Goal: Task Accomplishment & Management: Use online tool/utility

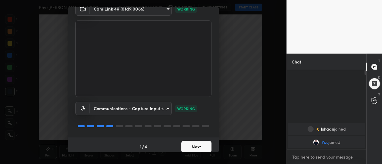
scroll to position [33, 0]
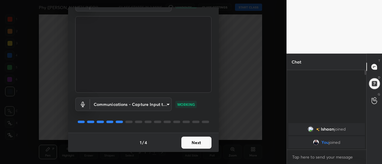
click at [189, 143] on button "Next" at bounding box center [197, 143] width 30 height 12
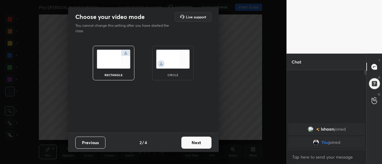
scroll to position [0, 0]
click at [193, 143] on button "Next" at bounding box center [197, 143] width 30 height 12
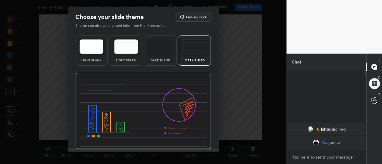
scroll to position [17, 0]
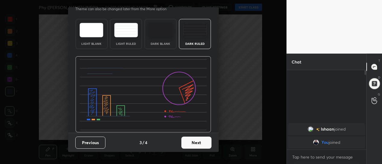
click at [193, 144] on button "Next" at bounding box center [197, 143] width 30 height 12
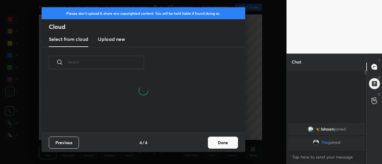
click at [213, 144] on button "Done" at bounding box center [223, 143] width 30 height 12
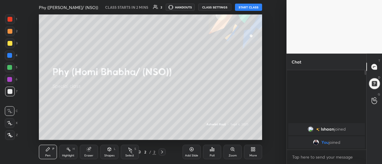
click at [251, 8] on button "START CLASS" at bounding box center [248, 7] width 27 height 7
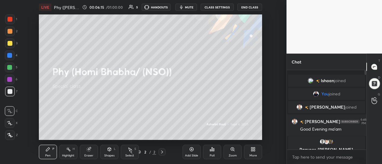
click at [251, 150] on icon at bounding box center [253, 149] width 5 height 5
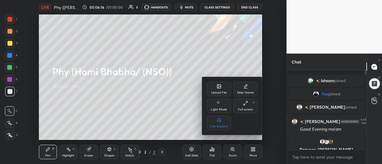
click at [245, 89] on div "Slide theme" at bounding box center [246, 89] width 24 height 14
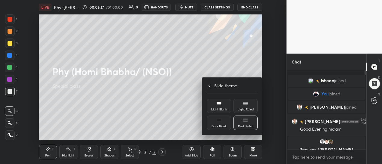
click at [244, 125] on div "Dark Ruled" at bounding box center [245, 126] width 15 height 3
click at [191, 151] on div at bounding box center [191, 82] width 382 height 164
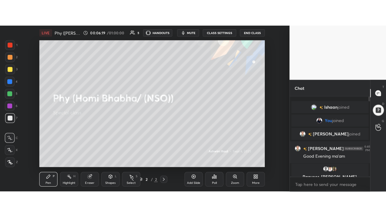
scroll to position [2, 2]
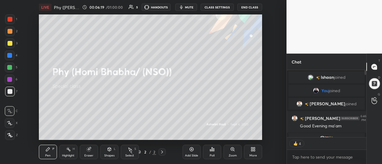
click at [191, 149] on icon at bounding box center [192, 150] width 2 height 2
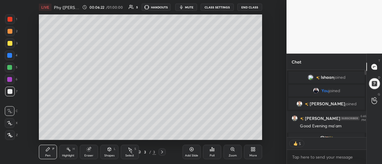
click at [252, 150] on icon at bounding box center [253, 149] width 5 height 5
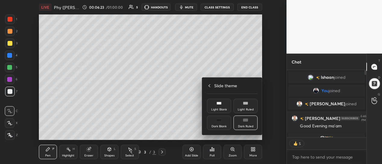
click at [209, 85] on icon at bounding box center [209, 86] width 5 height 5
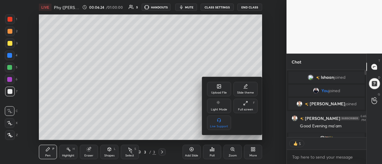
click at [242, 107] on div "Full screen F" at bounding box center [246, 106] width 24 height 14
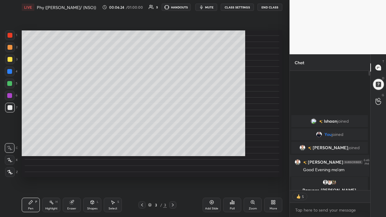
scroll to position [80, 79]
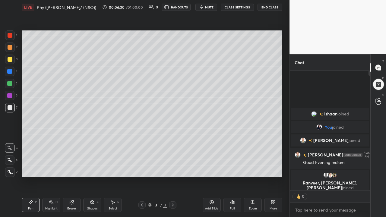
type textarea "x"
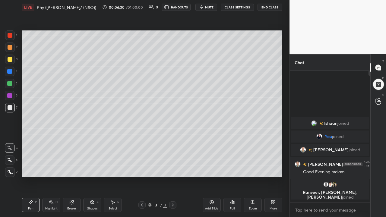
scroll to position [130, 79]
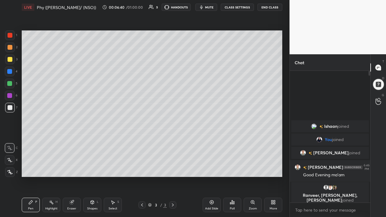
click at [11, 60] on div at bounding box center [10, 59] width 5 height 5
click at [11, 161] on icon at bounding box center [9, 160] width 5 height 4
click at [112, 164] on div "Select" at bounding box center [113, 208] width 9 height 3
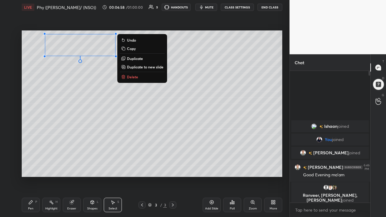
click at [63, 90] on div "0 ° Undo Copy Duplicate Duplicate to new slide Delete" at bounding box center [152, 103] width 261 height 147
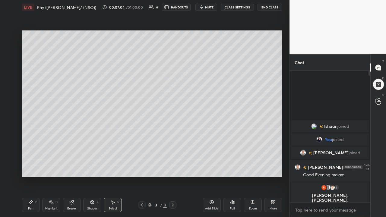
click at [29, 164] on icon at bounding box center [30, 202] width 5 height 5
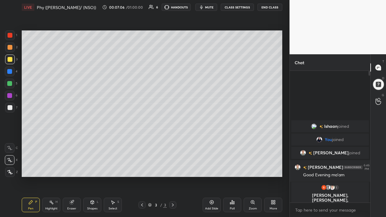
click at [13, 84] on div at bounding box center [10, 84] width 10 height 10
click at [114, 164] on div "Select S" at bounding box center [113, 205] width 18 height 14
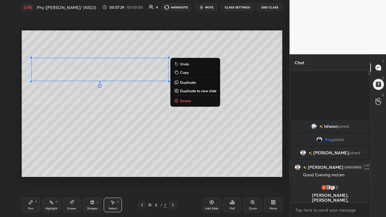
click at [71, 121] on div "0 ° Undo Copy Duplicate Duplicate to new slide Delete" at bounding box center [152, 103] width 261 height 147
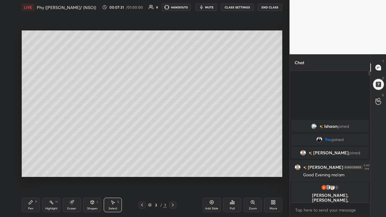
click at [29, 164] on div "Pen P" at bounding box center [31, 205] width 18 height 14
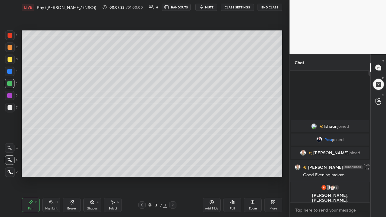
click at [10, 49] on div at bounding box center [10, 47] width 5 height 5
click at [74, 164] on icon at bounding box center [71, 202] width 5 height 5
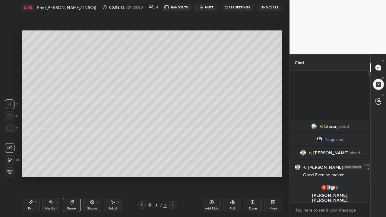
click at [31, 164] on div "Pen" at bounding box center [30, 208] width 5 height 3
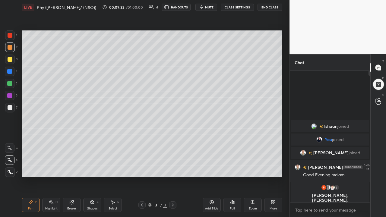
click at [71, 164] on icon at bounding box center [72, 203] width 4 height 4
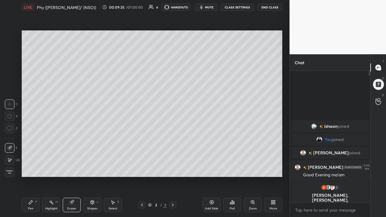
click at [29, 164] on div "Pen P" at bounding box center [31, 205] width 18 height 14
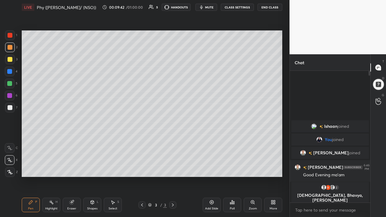
click at [72, 164] on icon at bounding box center [71, 202] width 5 height 5
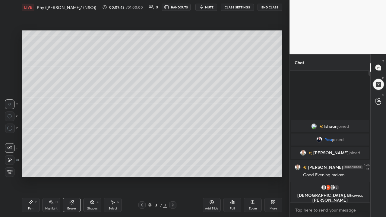
click at [30, 164] on div "Pen" at bounding box center [30, 208] width 5 height 3
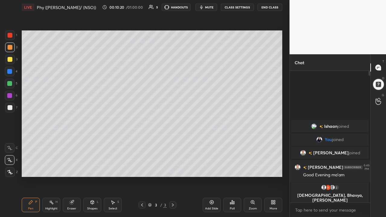
click at [112, 164] on icon at bounding box center [113, 203] width 3 height 4
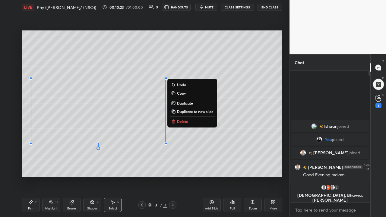
click at [53, 162] on div "0 ° Undo Copy Duplicate Duplicate to new slide Delete" at bounding box center [152, 103] width 261 height 147
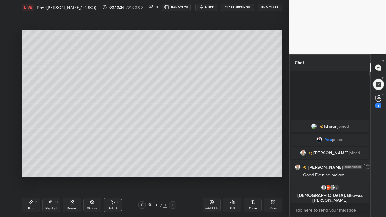
click at [32, 164] on icon at bounding box center [30, 202] width 5 height 5
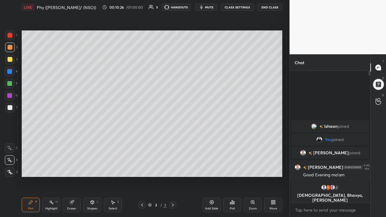
click at [13, 109] on div at bounding box center [10, 108] width 10 height 10
click at [13, 96] on div at bounding box center [10, 96] width 10 height 10
click at [13, 59] on div at bounding box center [10, 60] width 10 height 10
click at [208, 164] on div "Add Slide" at bounding box center [212, 205] width 18 height 14
click at [110, 164] on div "Select" at bounding box center [113, 208] width 9 height 3
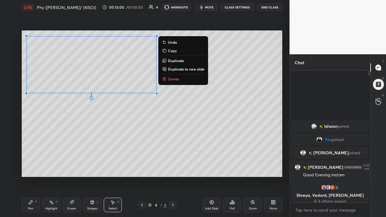
click at [48, 125] on div "0 ° Undo Copy Duplicate Duplicate to new slide Delete" at bounding box center [152, 103] width 261 height 147
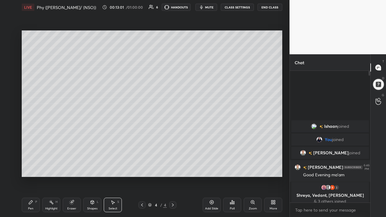
click at [32, 164] on div "Pen P" at bounding box center [31, 205] width 18 height 14
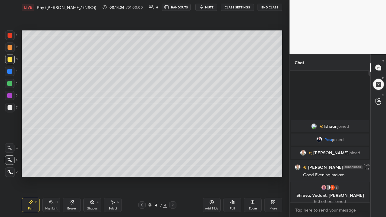
click at [206, 164] on div "Add Slide" at bounding box center [211, 208] width 13 height 3
click at [13, 86] on div at bounding box center [10, 84] width 10 height 10
click at [107, 164] on div "Select S" at bounding box center [113, 205] width 18 height 14
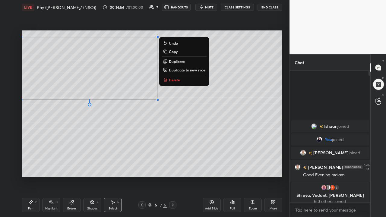
click at [32, 164] on div "Pen" at bounding box center [30, 208] width 5 height 3
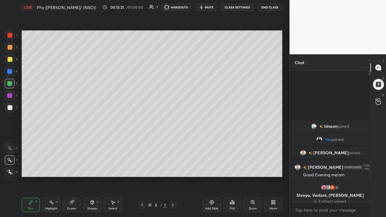
click at [13, 110] on div at bounding box center [10, 108] width 10 height 10
click at [90, 164] on div "Shapes L" at bounding box center [92, 205] width 18 height 14
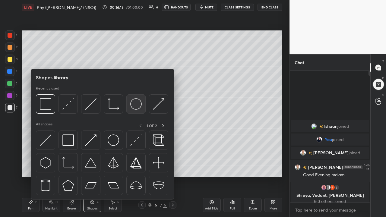
click at [137, 109] on img at bounding box center [135, 103] width 11 height 11
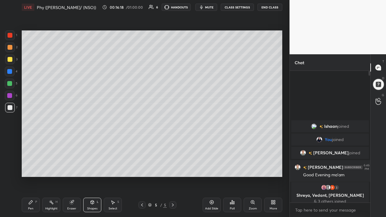
click at [89, 164] on div "Shapes" at bounding box center [92, 208] width 10 height 3
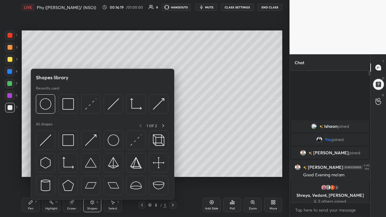
click at [68, 110] on div at bounding box center [67, 103] width 19 height 19
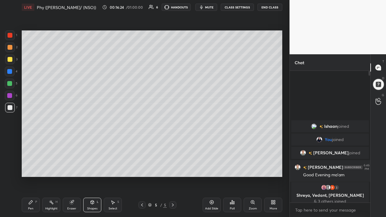
click at [33, 164] on div "Pen" at bounding box center [30, 208] width 5 height 3
click at [11, 85] on div at bounding box center [9, 83] width 5 height 5
click at [211, 164] on icon at bounding box center [211, 202] width 5 height 5
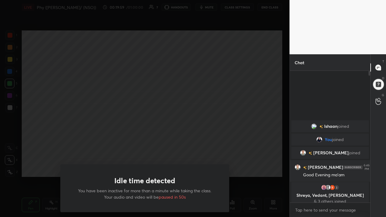
click at [162, 146] on div "Idle time detected You have been inactive for more than a minute while taking t…" at bounding box center [144, 108] width 289 height 217
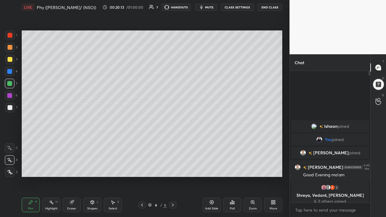
click at [91, 164] on icon at bounding box center [92, 202] width 5 height 5
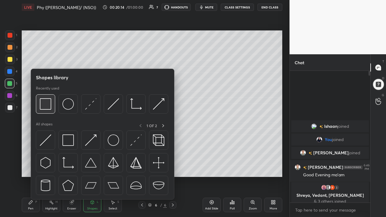
click at [49, 110] on div at bounding box center [45, 103] width 19 height 19
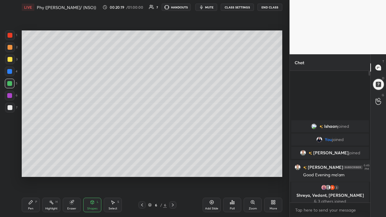
click at [93, 164] on div "Shapes L" at bounding box center [92, 205] width 18 height 14
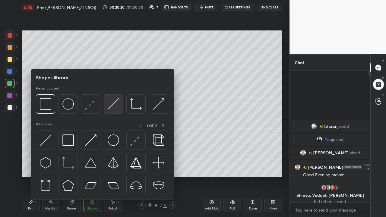
click at [109, 108] on img at bounding box center [113, 103] width 11 height 11
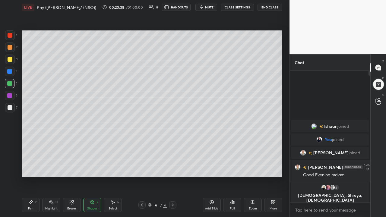
click at [29, 164] on div "Pen P" at bounding box center [31, 205] width 18 height 14
click at [107, 164] on div "Select S" at bounding box center [113, 205] width 18 height 14
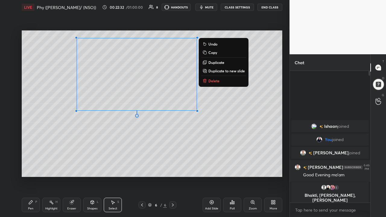
click at [86, 134] on div "0 ° Undo Copy Duplicate Duplicate to new slide Delete" at bounding box center [152, 103] width 261 height 147
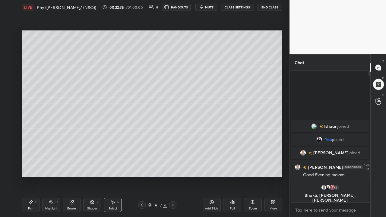
click at [92, 164] on div "Shapes L" at bounding box center [92, 205] width 18 height 14
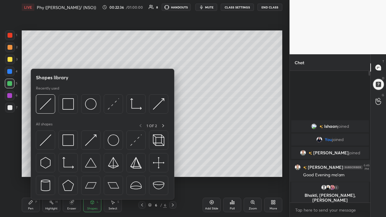
click at [157, 110] on div at bounding box center [158, 103] width 19 height 19
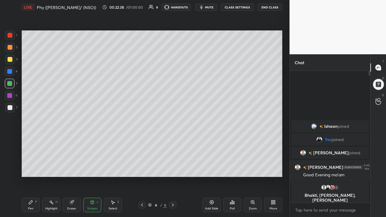
click at [11, 111] on div at bounding box center [10, 108] width 10 height 10
click at [32, 164] on div "Pen" at bounding box center [30, 208] width 5 height 3
click at [13, 63] on div at bounding box center [10, 60] width 10 height 10
click at [111, 164] on icon at bounding box center [112, 202] width 5 height 5
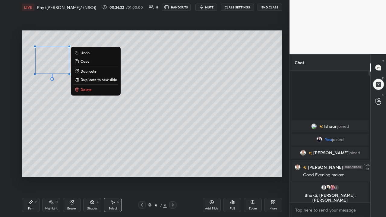
click at [32, 164] on div "Pen" at bounding box center [30, 208] width 5 height 3
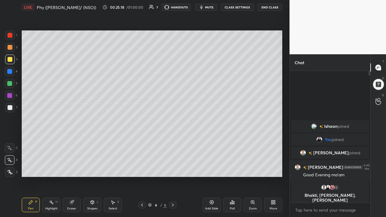
click at [211, 164] on icon at bounding box center [212, 202] width 2 height 2
click at [13, 49] on div at bounding box center [10, 48] width 10 height 10
click at [11, 164] on icon at bounding box center [10, 172] width 5 height 4
click at [112, 164] on div "Select S" at bounding box center [113, 205] width 18 height 14
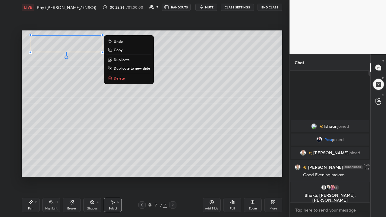
click at [44, 107] on div "0 ° Undo Copy Duplicate Duplicate to new slide Delete" at bounding box center [152, 103] width 261 height 147
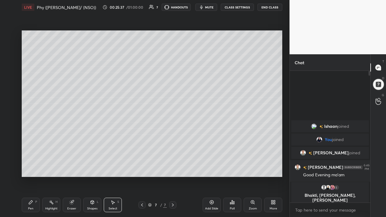
click at [30, 164] on div "Pen P" at bounding box center [31, 205] width 18 height 14
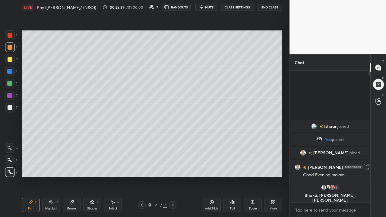
click at [11, 160] on icon at bounding box center [9, 160] width 5 height 4
click at [11, 60] on div at bounding box center [10, 59] width 5 height 5
click at [113, 164] on div "Select S" at bounding box center [113, 205] width 18 height 14
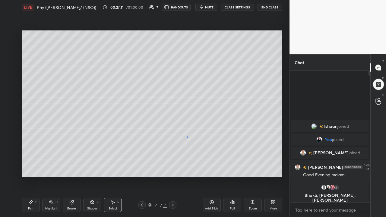
click at [188, 137] on div "0 ° Undo Copy Duplicate Duplicate to new slide Delete" at bounding box center [152, 103] width 261 height 147
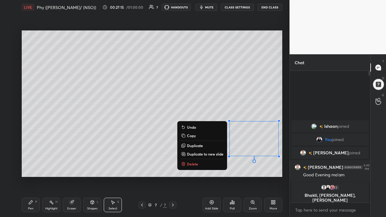
click at [155, 164] on div "0 ° Undo Copy Duplicate Duplicate to new slide Delete" at bounding box center [152, 103] width 261 height 147
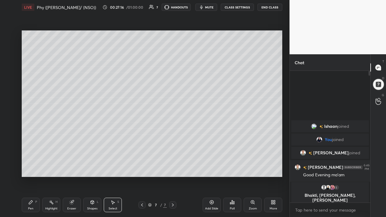
click at [29, 164] on div "Pen" at bounding box center [30, 208] width 5 height 3
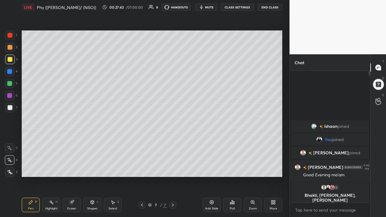
click at [115, 164] on div "Select" at bounding box center [113, 208] width 9 height 3
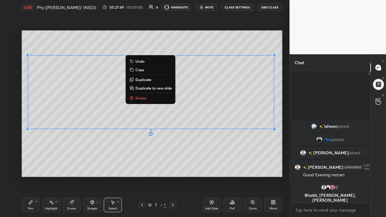
click at [172, 157] on div "0 ° Undo Copy Duplicate Duplicate to new slide Delete" at bounding box center [152, 103] width 261 height 147
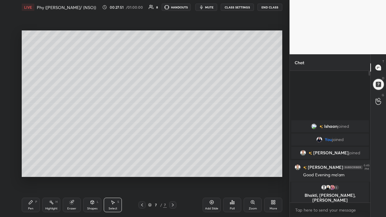
click at [32, 164] on div "Pen P" at bounding box center [31, 205] width 18 height 14
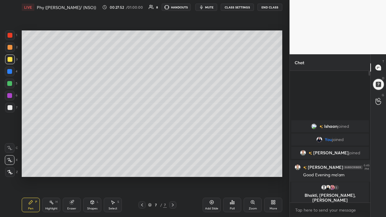
click at [12, 84] on div at bounding box center [9, 83] width 5 height 5
click at [142, 164] on icon at bounding box center [142, 205] width 5 height 5
click at [173, 164] on icon at bounding box center [172, 205] width 5 height 5
click at [12, 62] on div at bounding box center [10, 60] width 10 height 10
click at [13, 97] on div at bounding box center [10, 96] width 10 height 10
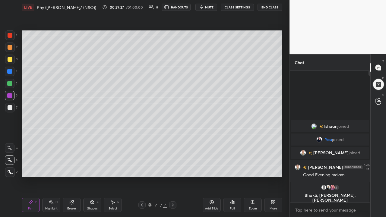
click at [12, 87] on div at bounding box center [10, 84] width 10 height 10
click at [11, 109] on div at bounding box center [10, 107] width 5 height 5
click at [71, 164] on icon at bounding box center [71, 202] width 5 height 5
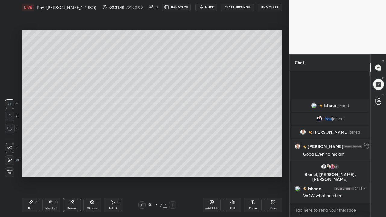
click at [210, 164] on icon at bounding box center [211, 202] width 5 height 5
click at [31, 164] on icon at bounding box center [30, 202] width 5 height 5
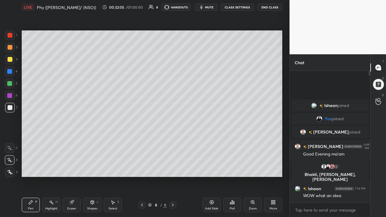
click at [112, 164] on div "Select S" at bounding box center [113, 205] width 18 height 14
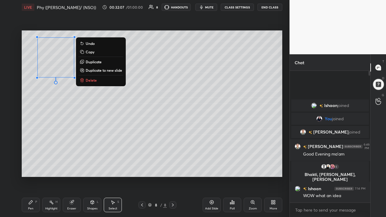
click at [44, 123] on div "0 ° Undo Copy Duplicate Duplicate to new slide Delete" at bounding box center [152, 103] width 261 height 147
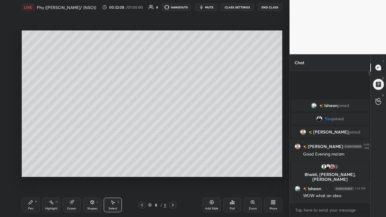
click at [31, 164] on div "Pen P" at bounding box center [31, 205] width 18 height 14
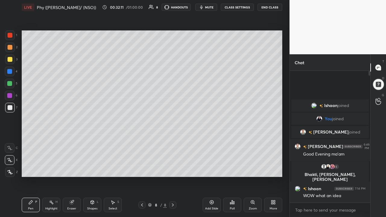
click at [12, 86] on div at bounding box center [10, 84] width 10 height 10
click at [93, 164] on div "Shapes" at bounding box center [92, 208] width 10 height 3
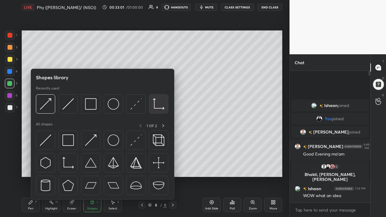
click at [157, 110] on div at bounding box center [158, 103] width 19 height 19
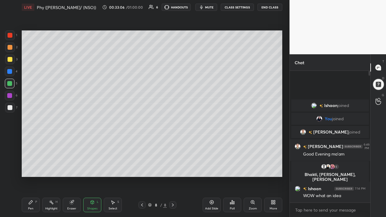
click at [36, 164] on div "Pen P" at bounding box center [31, 205] width 18 height 14
click at [91, 164] on div "Shapes L" at bounding box center [92, 205] width 18 height 14
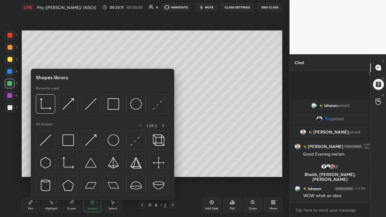
click at [89, 108] on img at bounding box center [90, 103] width 11 height 11
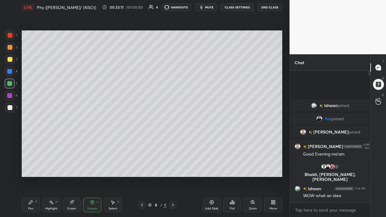
click at [14, 109] on div at bounding box center [10, 108] width 10 height 10
click at [113, 164] on div "Select" at bounding box center [113, 208] width 9 height 3
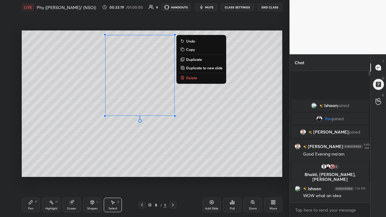
click at [113, 152] on div "0 ° Undo Copy Duplicate Duplicate to new slide Delete" at bounding box center [152, 103] width 261 height 147
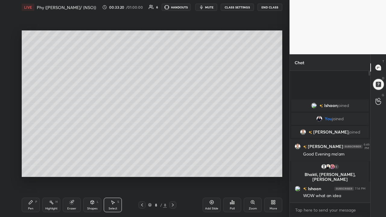
click at [91, 164] on div "Shapes L" at bounding box center [92, 205] width 18 height 14
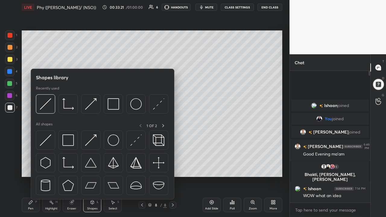
click at [65, 108] on img at bounding box center [67, 103] width 11 height 11
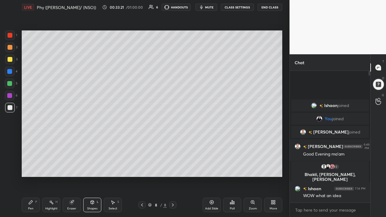
click at [13, 85] on div at bounding box center [10, 84] width 10 height 10
click at [33, 164] on div "Pen P" at bounding box center [31, 205] width 18 height 14
click at [13, 95] on div at bounding box center [10, 96] width 10 height 10
click at [91, 164] on icon at bounding box center [92, 203] width 3 height 4
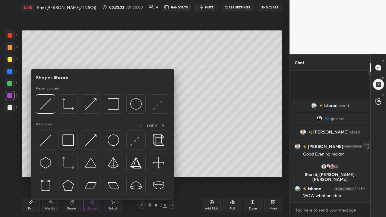
click at [45, 105] on img at bounding box center [45, 103] width 11 height 11
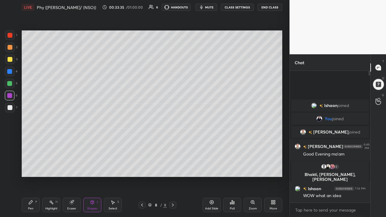
click at [12, 111] on div at bounding box center [10, 108] width 10 height 10
click at [11, 48] on div at bounding box center [10, 47] width 5 height 5
click at [31, 164] on div "Pen P" at bounding box center [31, 205] width 18 height 14
click at [13, 110] on div at bounding box center [10, 108] width 10 height 10
click at [211, 164] on div "Add Slide" at bounding box center [212, 205] width 18 height 14
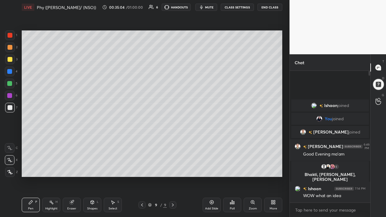
click at [93, 164] on div "Shapes" at bounding box center [92, 208] width 10 height 3
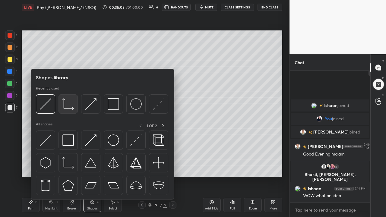
click at [69, 107] on img at bounding box center [67, 103] width 11 height 11
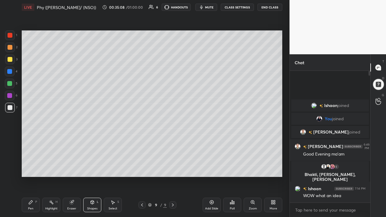
click at [35, 164] on div "Pen P" at bounding box center [31, 205] width 18 height 14
click at [112, 164] on icon at bounding box center [112, 202] width 5 height 5
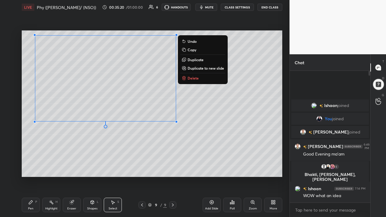
click at [90, 148] on div "0 ° Undo Copy Duplicate Duplicate to new slide Delete" at bounding box center [152, 103] width 261 height 147
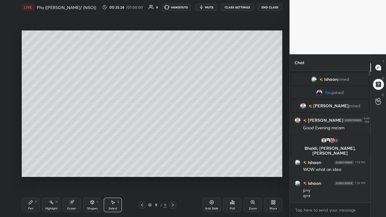
click at [29, 164] on div "Pen" at bounding box center [30, 208] width 5 height 3
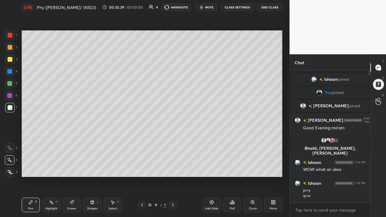
click at [92, 164] on div "Shapes L" at bounding box center [92, 205] width 18 height 14
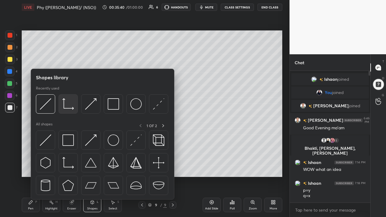
click at [71, 108] on img at bounding box center [67, 103] width 11 height 11
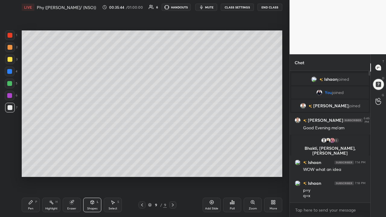
click at [92, 164] on div "Shapes" at bounding box center [92, 208] width 10 height 3
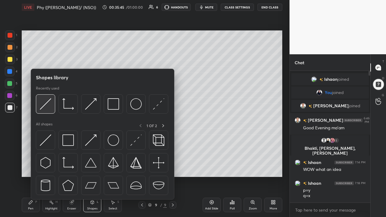
click at [49, 107] on img at bounding box center [45, 103] width 11 height 11
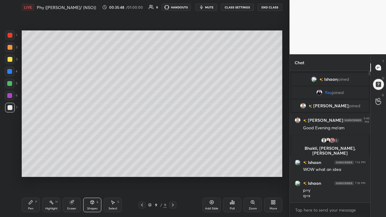
click at [33, 164] on div "Pen P" at bounding box center [31, 205] width 18 height 14
click at [72, 164] on icon at bounding box center [72, 203] width 4 height 4
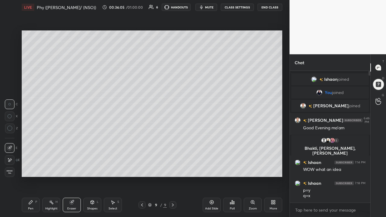
click at [32, 164] on div "Pen P" at bounding box center [31, 205] width 18 height 14
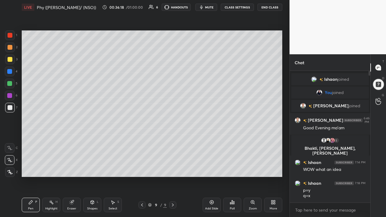
click at [142, 164] on icon at bounding box center [142, 205] width 5 height 5
click at [11, 62] on div at bounding box center [10, 60] width 10 height 10
click at [173, 164] on icon at bounding box center [173, 205] width 2 height 3
click at [210, 164] on icon at bounding box center [212, 203] width 4 height 4
click at [71, 164] on div "Eraser" at bounding box center [72, 205] width 18 height 14
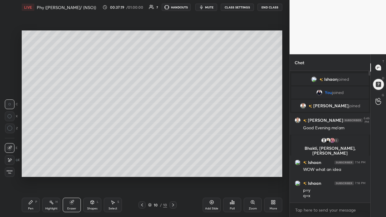
click at [33, 164] on div "Pen P" at bounding box center [31, 205] width 18 height 14
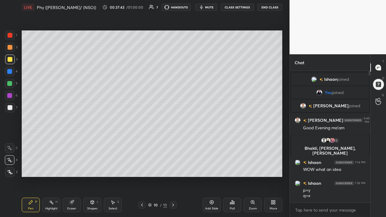
click at [16, 164] on div "1 2 3 4 5 6 7 C X Z C X Z E E Erase all H H LIVE Phy ([PERSON_NAME]/ (NSO)) 00:…" at bounding box center [142, 108] width 285 height 217
click at [112, 164] on div "Select S" at bounding box center [113, 205] width 18 height 14
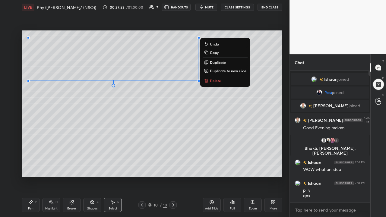
click at [75, 116] on div "0 ° Undo Copy Duplicate Duplicate to new slide Delete" at bounding box center [152, 103] width 261 height 147
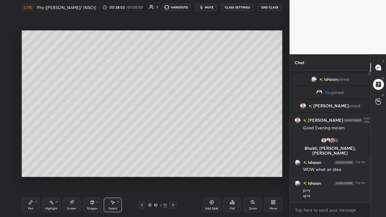
click at [31, 164] on div "Pen" at bounding box center [30, 208] width 5 height 3
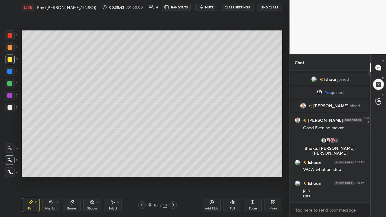
click at [270, 164] on div "More" at bounding box center [273, 205] width 18 height 14
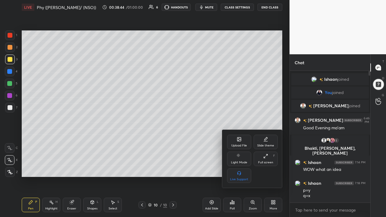
click at [241, 143] on div "Upload File" at bounding box center [239, 142] width 24 height 14
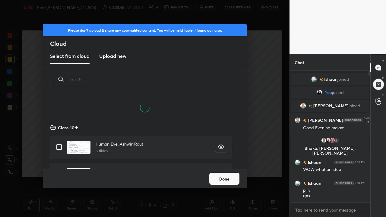
click at [136, 77] on input "text" at bounding box center [107, 79] width 76 height 26
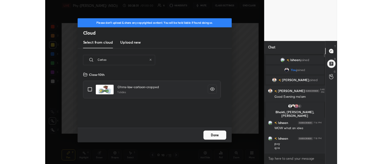
scroll to position [74, 194]
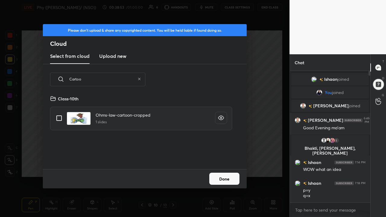
type input "Cartoo"
click at [60, 118] on input "grid" at bounding box center [59, 118] width 13 height 13
checkbox input "true"
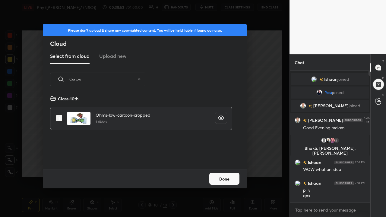
click at [225, 164] on button "Done" at bounding box center [224, 179] width 30 height 12
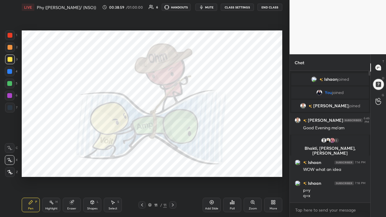
click at [268, 164] on div "More" at bounding box center [273, 205] width 18 height 14
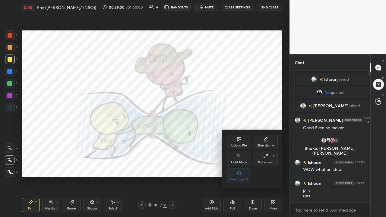
click at [263, 158] on div "Full screen F" at bounding box center [266, 159] width 24 height 14
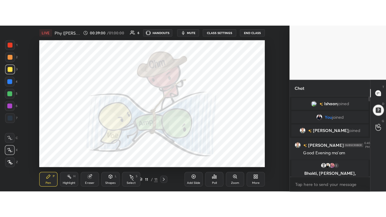
scroll to position [2, 2]
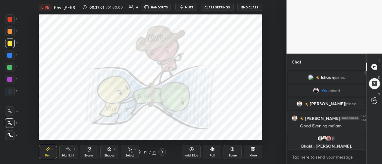
click at [256, 152] on div "More" at bounding box center [253, 152] width 18 height 14
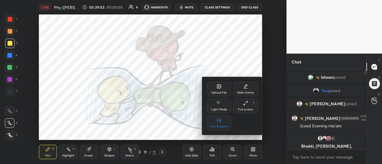
click at [247, 108] on div "Full screen" at bounding box center [245, 109] width 15 height 3
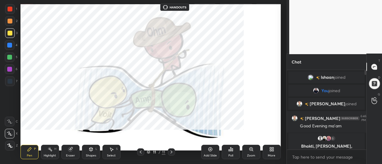
type textarea "x"
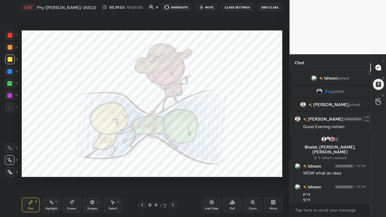
scroll to position [80, 79]
click at [13, 38] on div at bounding box center [10, 35] width 10 height 10
click at [13, 86] on div at bounding box center [10, 84] width 10 height 10
click at [210, 164] on icon at bounding box center [212, 203] width 4 height 4
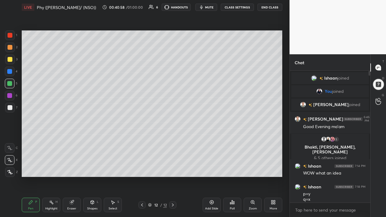
click at [271, 164] on icon at bounding box center [272, 204] width 2 height 2
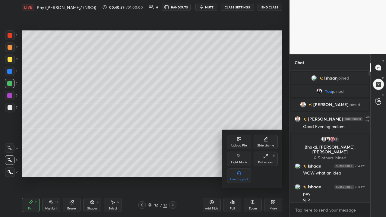
click at [238, 141] on icon at bounding box center [239, 140] width 4 height 4
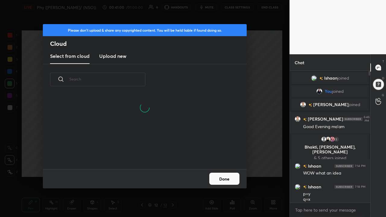
click at [133, 77] on input "text" at bounding box center [107, 79] width 76 height 26
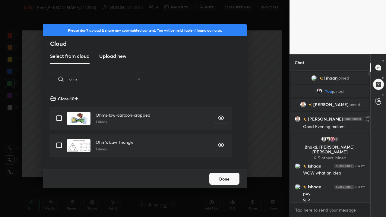
scroll to position [74, 194]
type input "ohm"
click at [60, 145] on input "grid" at bounding box center [59, 145] width 13 height 13
checkbox input "true"
click at [224, 164] on button "Done" at bounding box center [224, 179] width 30 height 12
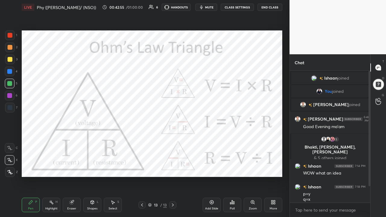
click at [210, 164] on icon at bounding box center [211, 202] width 5 height 5
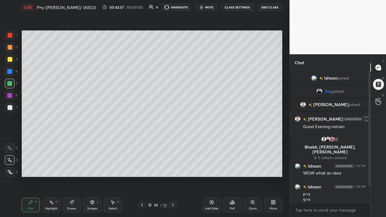
click at [13, 59] on div at bounding box center [10, 60] width 10 height 10
click at [11, 164] on icon at bounding box center [10, 172] width 5 height 4
click at [112, 164] on div "Select" at bounding box center [113, 208] width 9 height 3
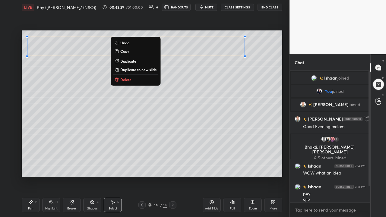
click at [83, 135] on div "0 ° Undo Copy Duplicate Duplicate to new slide Delete" at bounding box center [152, 103] width 261 height 147
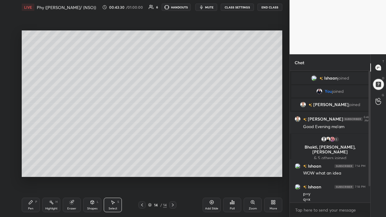
click at [31, 164] on div "Pen" at bounding box center [30, 208] width 5 height 3
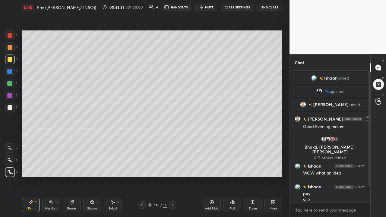
click at [12, 162] on div at bounding box center [10, 160] width 10 height 10
click at [12, 83] on div at bounding box center [10, 84] width 10 height 10
click at [112, 164] on icon at bounding box center [112, 202] width 5 height 5
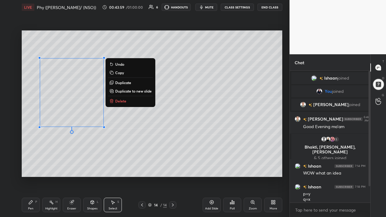
click at [44, 150] on div "0 ° Undo Copy Duplicate Duplicate to new slide Delete" at bounding box center [152, 103] width 261 height 147
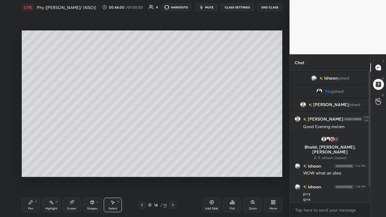
click at [32, 164] on icon at bounding box center [30, 202] width 5 height 5
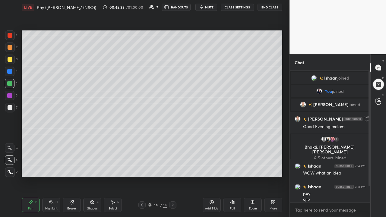
click at [13, 86] on div at bounding box center [10, 84] width 10 height 10
click at [92, 164] on div "Shapes" at bounding box center [92, 208] width 10 height 3
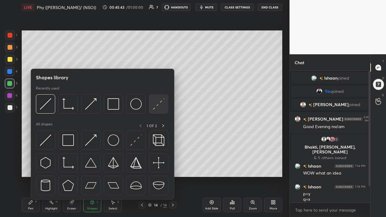
click at [150, 109] on div at bounding box center [158, 103] width 19 height 19
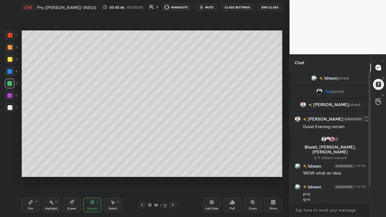
click at [36, 164] on div "Pen P" at bounding box center [31, 205] width 18 height 14
click at [13, 70] on div at bounding box center [10, 72] width 10 height 10
click at [72, 164] on div "Eraser" at bounding box center [72, 205] width 18 height 14
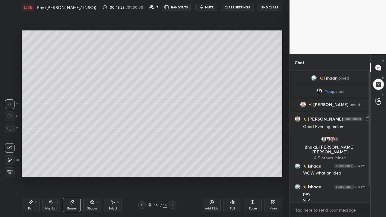
click at [32, 164] on div "Pen" at bounding box center [30, 208] width 5 height 3
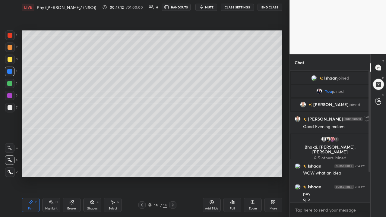
click at [11, 60] on div at bounding box center [10, 59] width 5 height 5
click at [12, 49] on div at bounding box center [10, 48] width 10 height 10
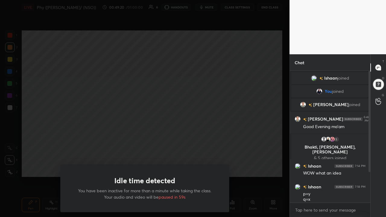
click at [126, 158] on div "Idle time detected You have been inactive for more than a minute while taking t…" at bounding box center [144, 108] width 289 height 217
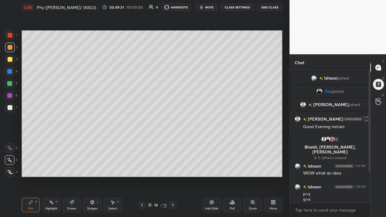
click at [12, 111] on div at bounding box center [10, 108] width 10 height 10
click at [53, 164] on div "Highlight H" at bounding box center [51, 205] width 18 height 14
click at [72, 164] on icon at bounding box center [71, 202] width 5 height 5
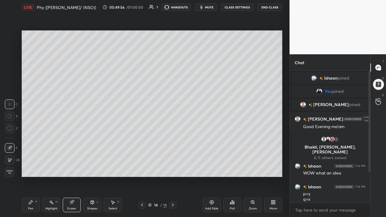
click at [30, 164] on div "Pen P" at bounding box center [31, 205] width 18 height 14
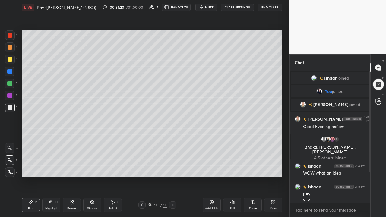
click at [209, 164] on div "Add Slide" at bounding box center [212, 205] width 18 height 14
click at [12, 84] on div at bounding box center [10, 84] width 10 height 10
click at [112, 164] on div "Select S" at bounding box center [113, 205] width 18 height 14
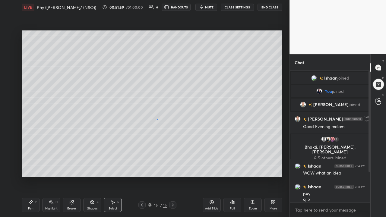
click at [157, 119] on div "0 ° Undo Copy Duplicate Duplicate to new slide Delete" at bounding box center [152, 103] width 261 height 147
click at [34, 164] on div "Pen P" at bounding box center [31, 205] width 18 height 14
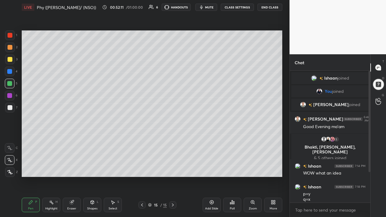
click at [15, 62] on div "3" at bounding box center [11, 60] width 12 height 10
click at [71, 164] on div "Eraser" at bounding box center [71, 208] width 9 height 3
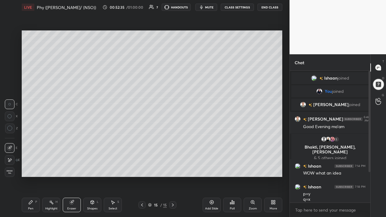
click at [34, 164] on div "Pen P" at bounding box center [31, 205] width 18 height 14
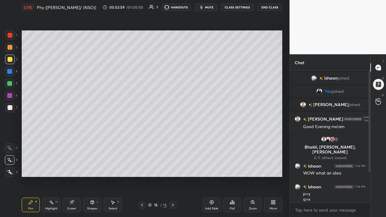
click at [12, 83] on div at bounding box center [10, 84] width 10 height 10
click at [210, 164] on icon at bounding box center [211, 202] width 5 height 5
click at [13, 61] on div at bounding box center [10, 60] width 10 height 10
click at [112, 164] on icon at bounding box center [112, 202] width 5 height 5
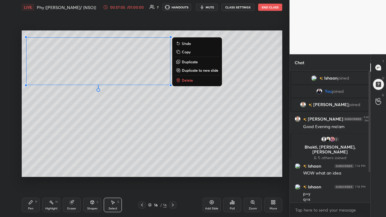
click at [78, 131] on div "0 ° Undo Copy Duplicate Duplicate to new slide Delete" at bounding box center [152, 103] width 261 height 147
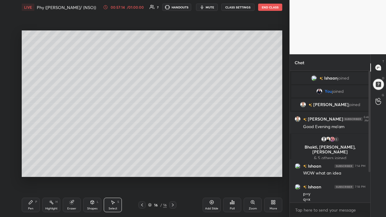
click at [273, 164] on icon at bounding box center [274, 204] width 2 height 2
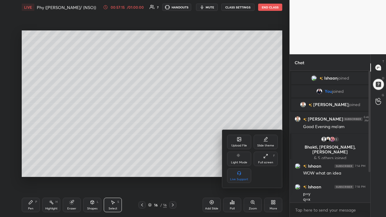
click at [238, 142] on div "Upload File" at bounding box center [239, 142] width 24 height 14
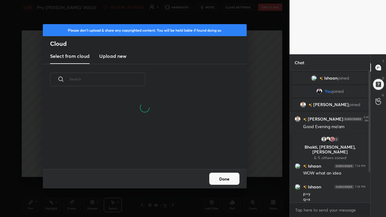
click at [140, 79] on input "text" at bounding box center [107, 79] width 76 height 26
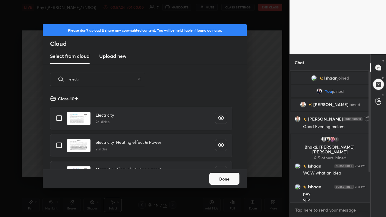
type input "electr"
click at [62, 118] on input "grid" at bounding box center [59, 118] width 13 height 13
checkbox input "true"
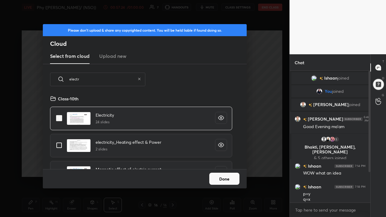
click at [222, 164] on button "Done" at bounding box center [224, 179] width 30 height 12
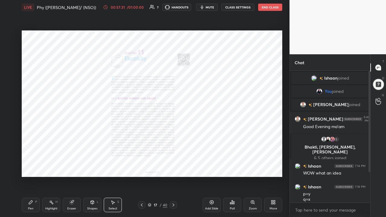
click at [173, 164] on icon at bounding box center [173, 205] width 5 height 5
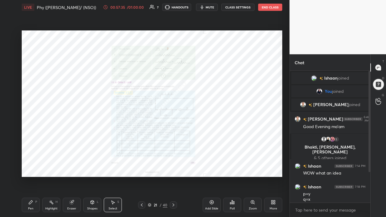
click at [173, 164] on icon at bounding box center [173, 205] width 2 height 3
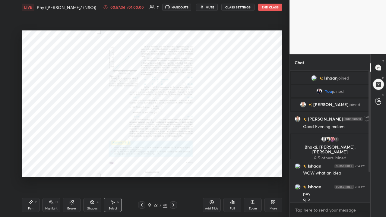
click at [173, 164] on icon at bounding box center [173, 205] width 5 height 5
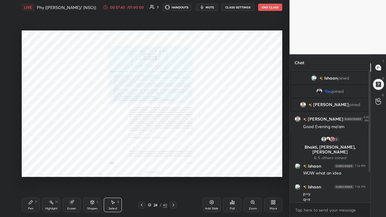
click at [172, 164] on icon at bounding box center [173, 205] width 5 height 5
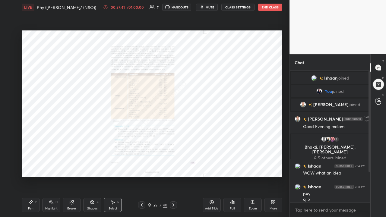
click at [172, 164] on icon at bounding box center [173, 205] width 5 height 5
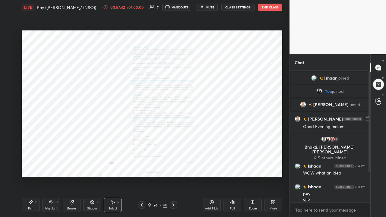
click at [173, 164] on icon at bounding box center [173, 205] width 5 height 5
click at [141, 164] on icon at bounding box center [141, 205] width 5 height 5
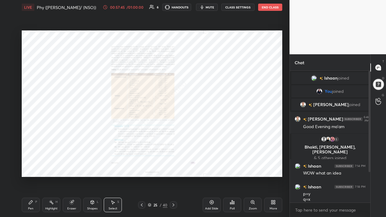
click at [141, 164] on icon at bounding box center [141, 205] width 5 height 5
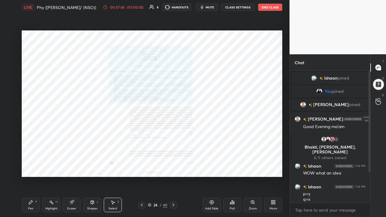
click at [141, 164] on icon at bounding box center [141, 205] width 5 height 5
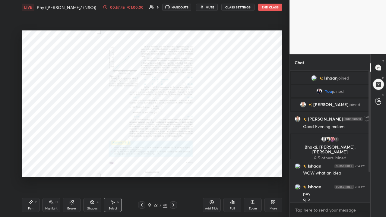
click at [141, 164] on icon at bounding box center [141, 205] width 5 height 5
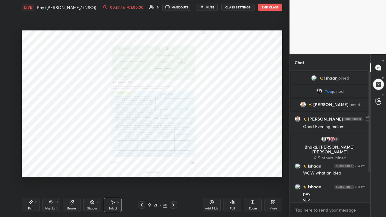
click at [142, 164] on icon at bounding box center [141, 205] width 5 height 5
click at [273, 164] on div "More" at bounding box center [273, 205] width 18 height 14
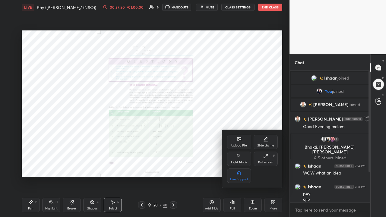
click at [264, 159] on div "Full screen F" at bounding box center [266, 159] width 24 height 14
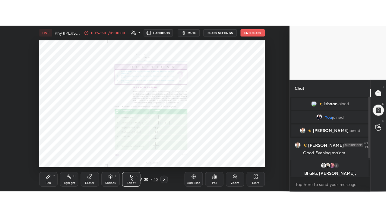
scroll to position [2, 2]
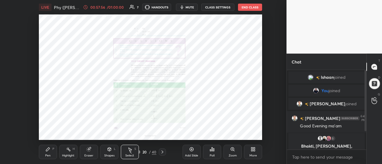
click at [131, 152] on icon at bounding box center [131, 152] width 2 height 3
click at [129, 154] on icon at bounding box center [130, 152] width 5 height 5
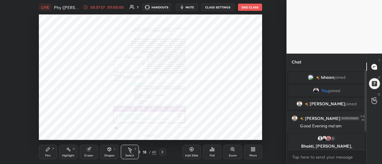
click at [129, 154] on icon at bounding box center [130, 152] width 5 height 5
click at [131, 153] on icon at bounding box center [131, 152] width 2 height 3
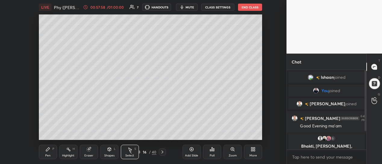
click at [160, 152] on div at bounding box center [162, 152] width 7 height 7
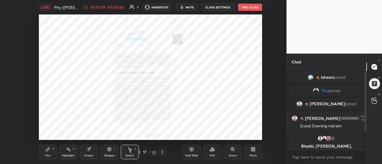
click at [163, 152] on icon at bounding box center [162, 152] width 5 height 5
click at [251, 150] on icon at bounding box center [253, 149] width 5 height 5
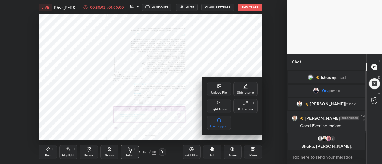
click at [243, 105] on div "Full screen F" at bounding box center [246, 106] width 24 height 14
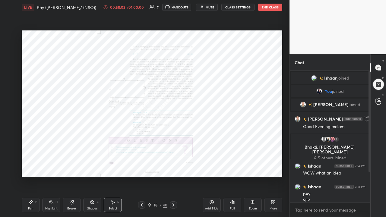
scroll to position [80, 79]
click at [272, 164] on icon at bounding box center [272, 202] width 2 height 2
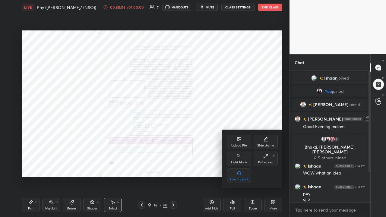
click at [251, 164] on div at bounding box center [193, 108] width 386 height 217
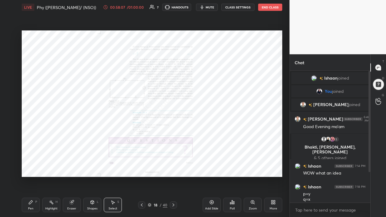
click at [251, 164] on icon at bounding box center [252, 202] width 5 height 5
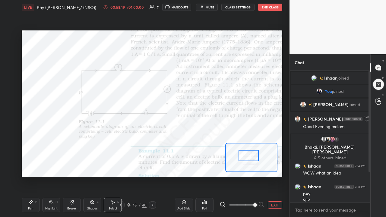
click at [113, 81] on div "0 ° Undo Copy Duplicate Duplicate to new slide Delete" at bounding box center [152, 103] width 261 height 147
click at [33, 164] on div "Pen P" at bounding box center [31, 205] width 18 height 14
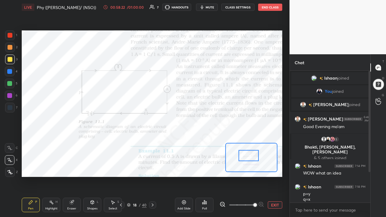
click at [13, 84] on div at bounding box center [10, 84] width 10 height 10
click at [14, 97] on div at bounding box center [10, 96] width 10 height 10
click at [335, 140] on img "grid" at bounding box center [332, 139] width 6 height 6
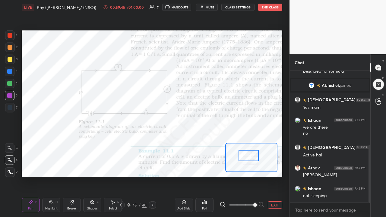
scroll to position [170, 0]
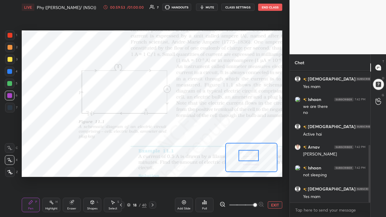
click at [120, 164] on icon at bounding box center [121, 205] width 5 height 5
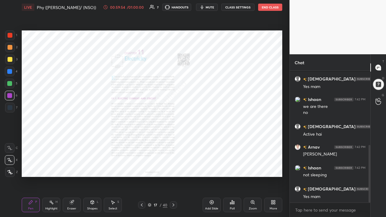
click at [142, 164] on icon at bounding box center [142, 205] width 2 height 3
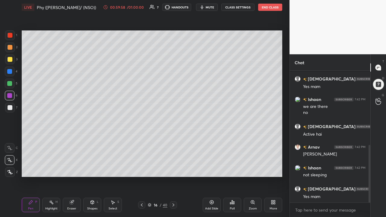
click at [13, 83] on div at bounding box center [10, 84] width 10 height 10
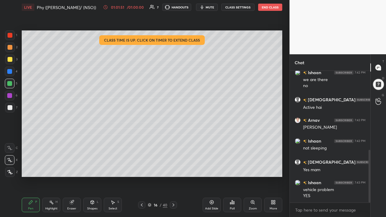
scroll to position [217, 0]
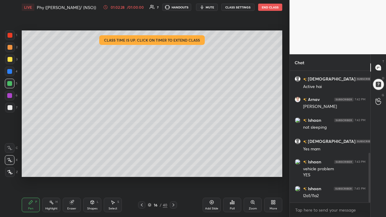
click at [211, 164] on icon at bounding box center [211, 202] width 5 height 5
click at [13, 60] on div at bounding box center [10, 60] width 10 height 10
click at [74, 164] on div "Eraser" at bounding box center [72, 205] width 18 height 14
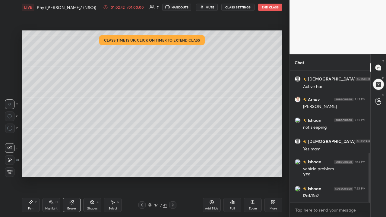
click at [34, 164] on div "Pen P" at bounding box center [31, 205] width 18 height 14
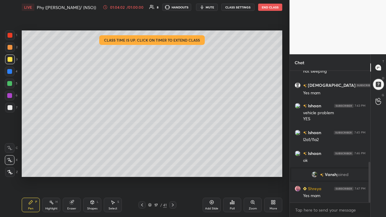
scroll to position [295, 0]
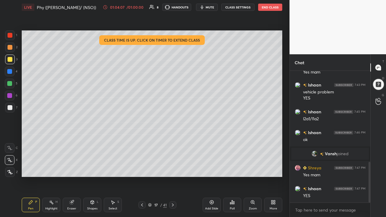
click at [270, 9] on button "End Class" at bounding box center [270, 7] width 24 height 7
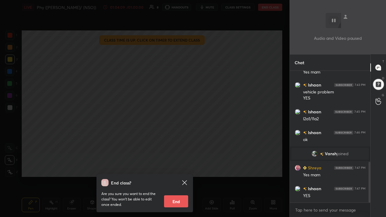
click at [219, 129] on div "End class? Are you sure you want to end the class? You won’t be able to edit on…" at bounding box center [144, 108] width 289 height 217
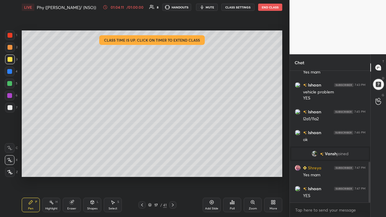
click at [267, 8] on button "End Class" at bounding box center [270, 7] width 24 height 7
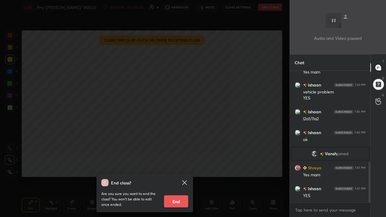
click at [177, 164] on button "End" at bounding box center [176, 201] width 24 height 12
type textarea "x"
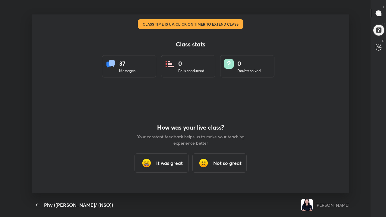
scroll to position [179, 381]
click at [38, 164] on icon "button" at bounding box center [38, 205] width 4 height 3
click at [166, 164] on h3 "It was great" at bounding box center [169, 163] width 27 height 7
